Goal: Find specific page/section: Find specific page/section

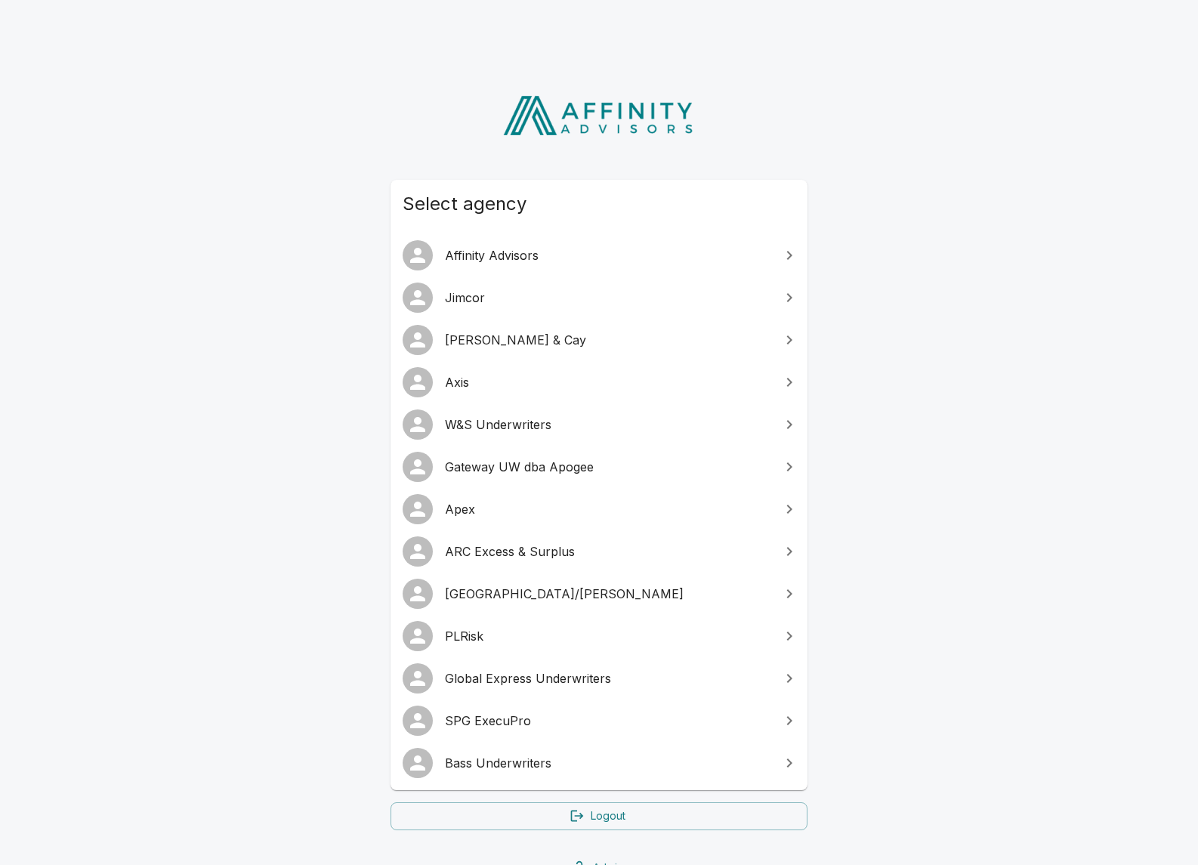
click at [214, 362] on div "Select agency Affinity Advisors Jimcor Palmer & Cay Axis W&S Underwriters Gatew…" at bounding box center [599, 479] width 1198 height 839
click at [497, 703] on link "SPG ExecuPro" at bounding box center [598, 720] width 417 height 42
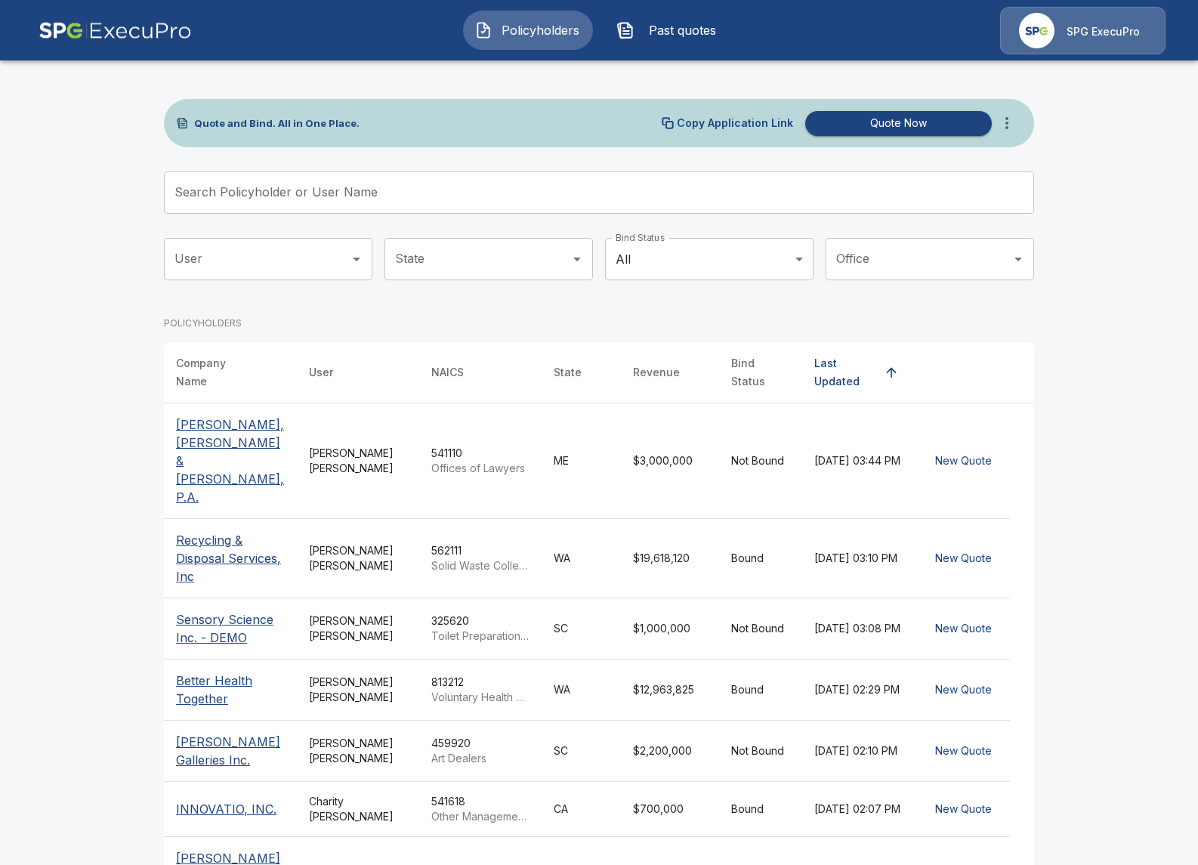
click at [301, 418] on td "Tricia Dietz" at bounding box center [358, 461] width 122 height 116
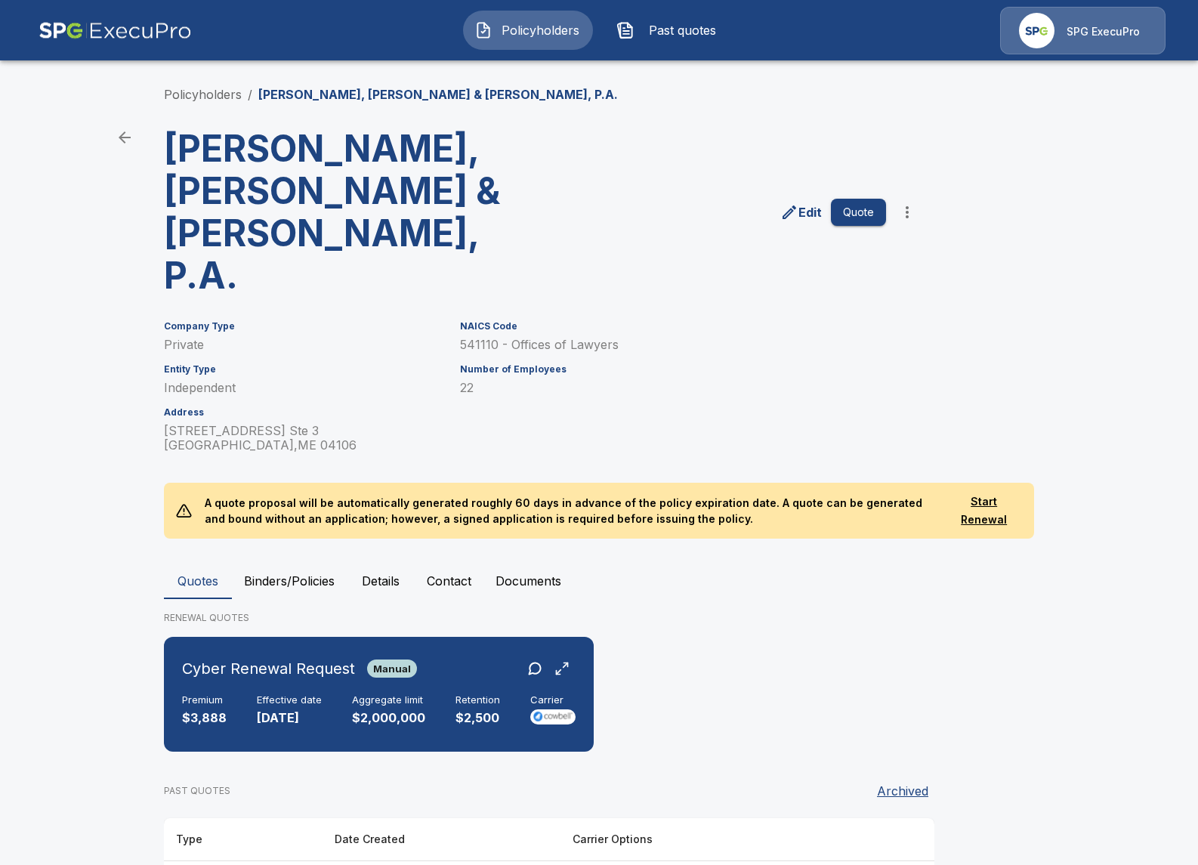
click at [112, 12] on img at bounding box center [115, 31] width 153 height 48
